Goal: Find specific page/section: Find specific page/section

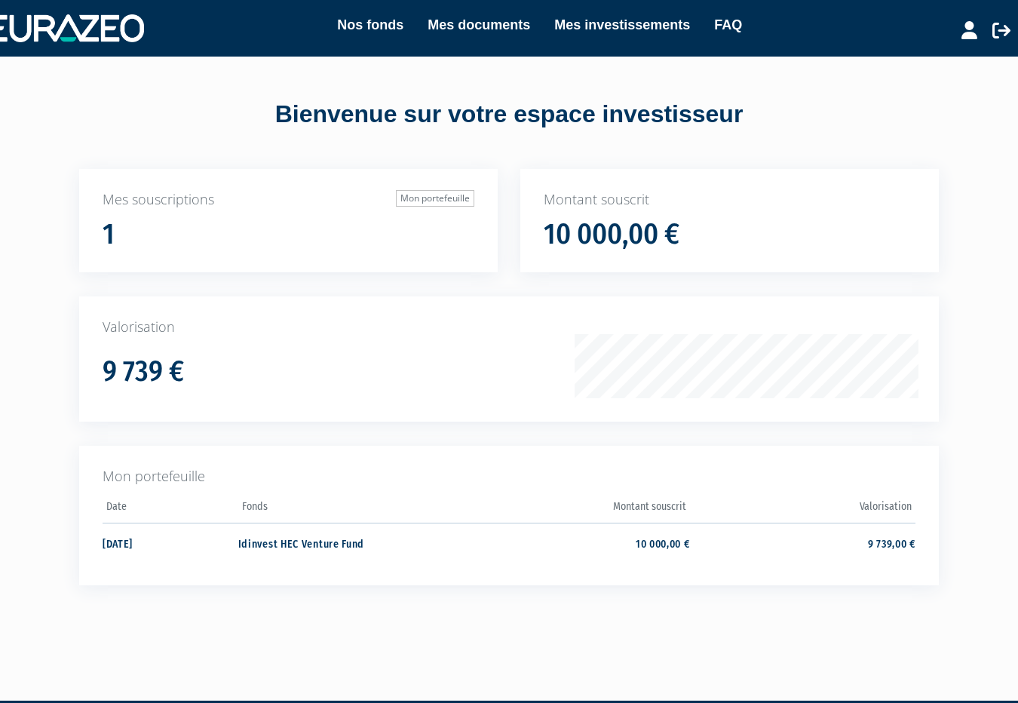
click at [187, 360] on div "9 739 €" at bounding box center [347, 366] width 488 height 41
click at [451, 35] on link "Mes documents" at bounding box center [479, 24] width 103 height 21
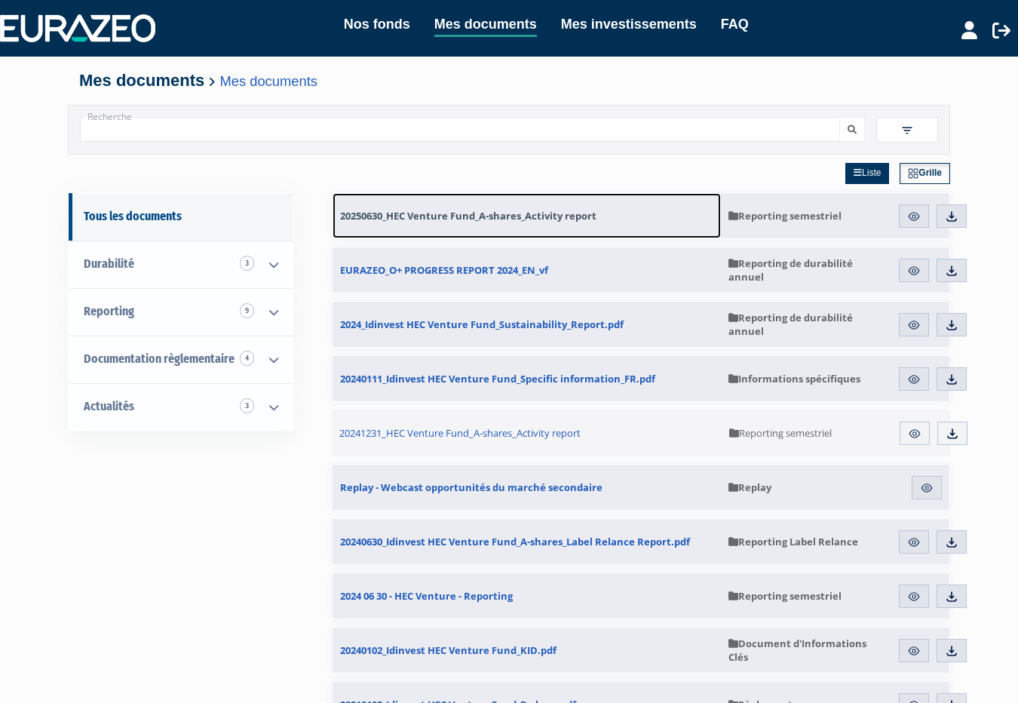
click at [571, 217] on span "20250630_HEC Venture Fund_A-shares_Activity report" at bounding box center [468, 216] width 257 height 14
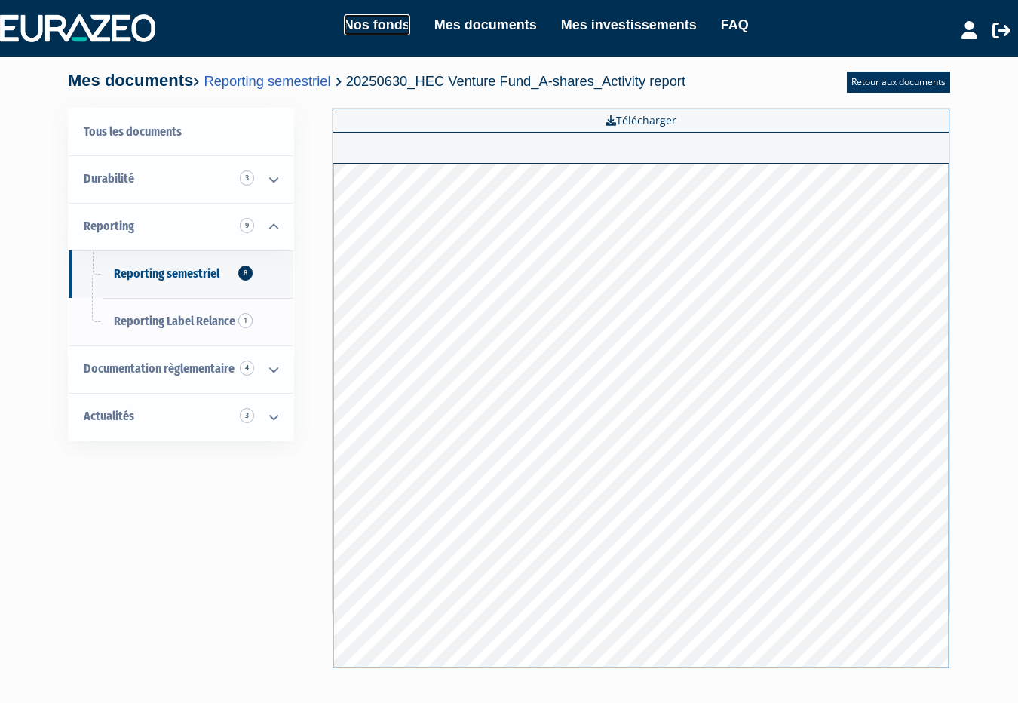
click at [385, 23] on link "Nos fonds" at bounding box center [377, 24] width 66 height 21
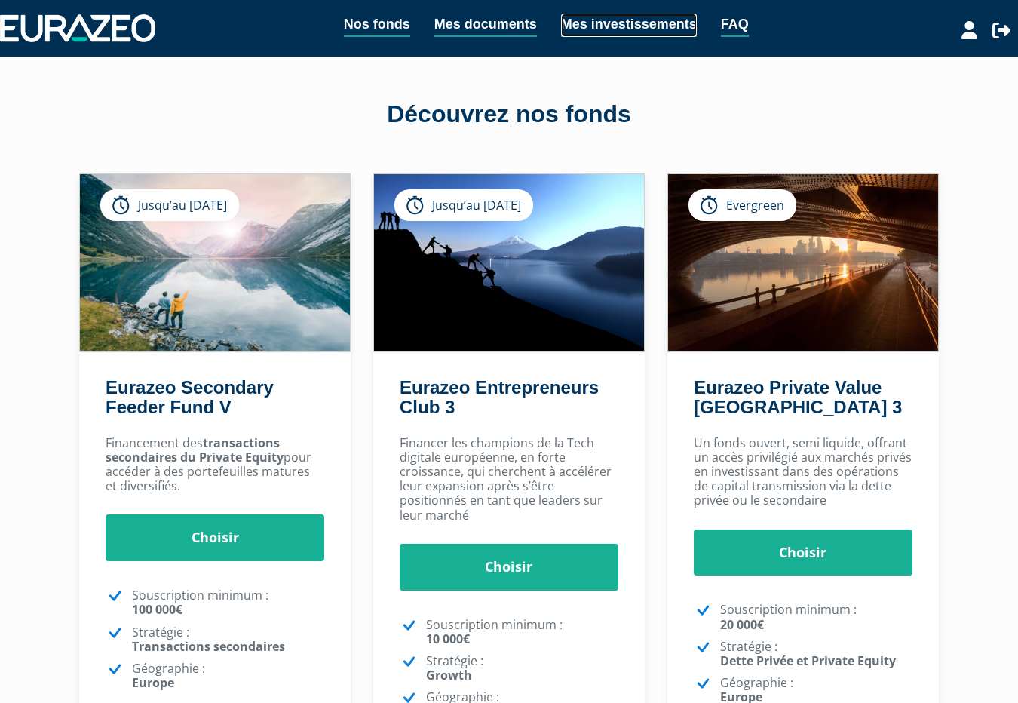
click at [579, 27] on link "Mes investissements" at bounding box center [629, 25] width 136 height 23
